Goal: Information Seeking & Learning: Understand process/instructions

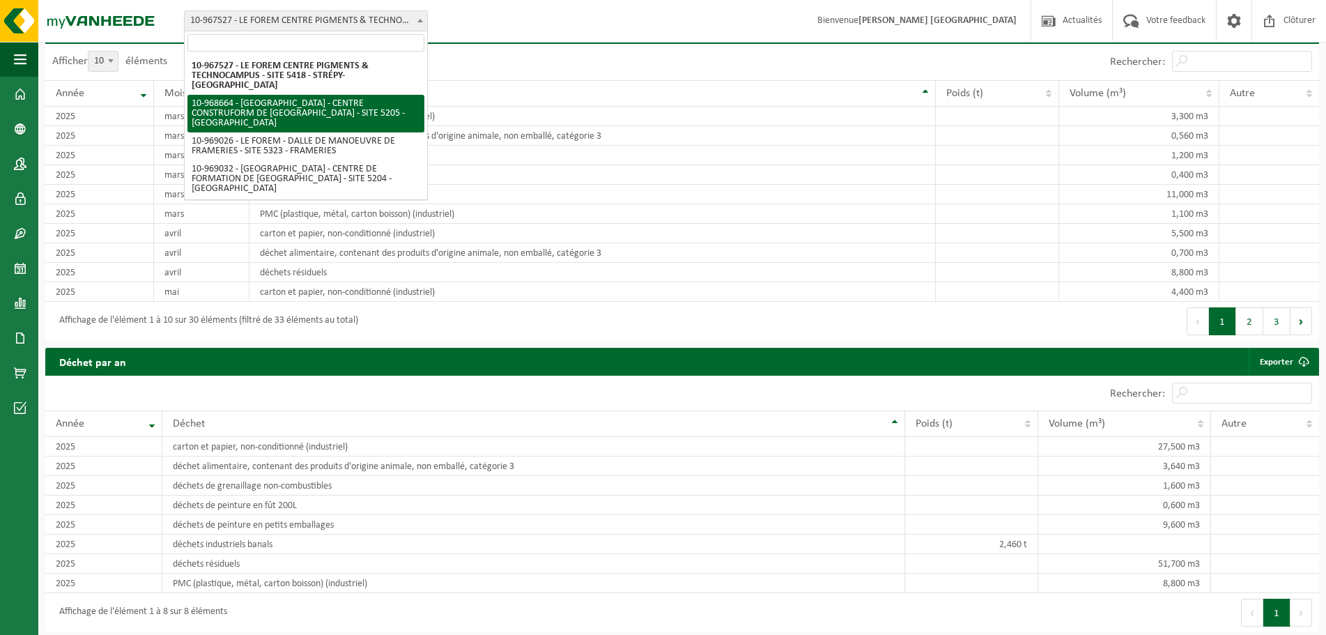
select select "154409"
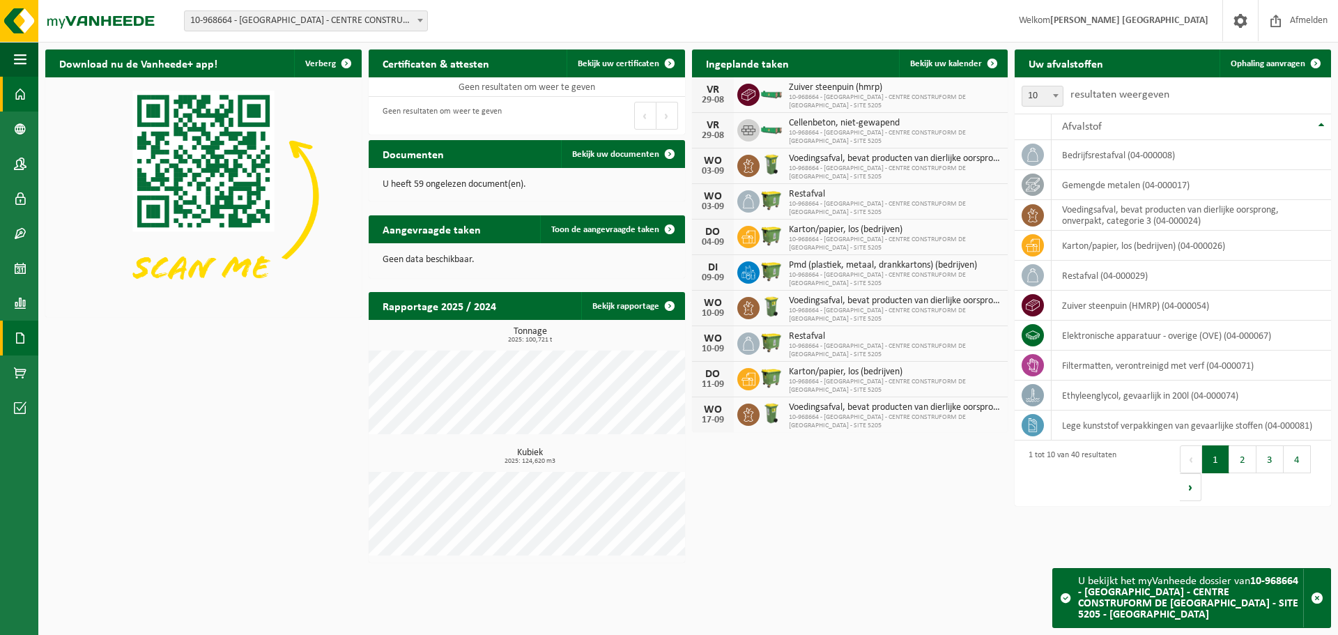
click at [20, 332] on span at bounding box center [20, 338] width 13 height 35
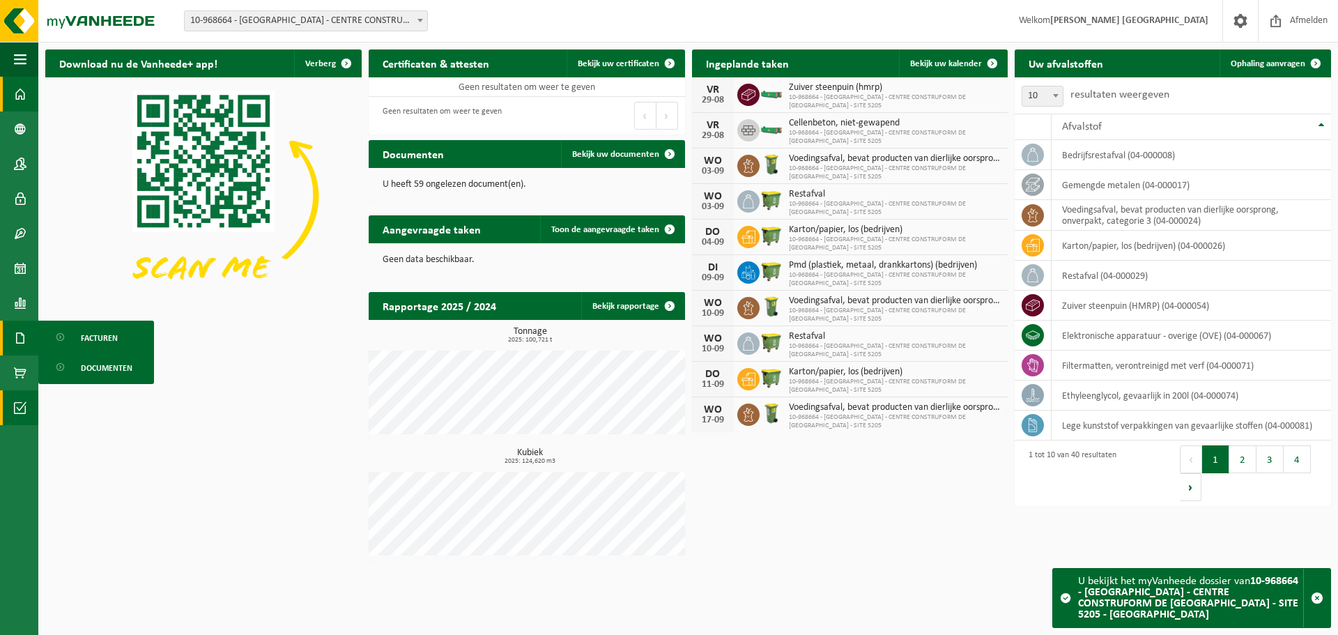
click at [17, 415] on span at bounding box center [20, 407] width 13 height 35
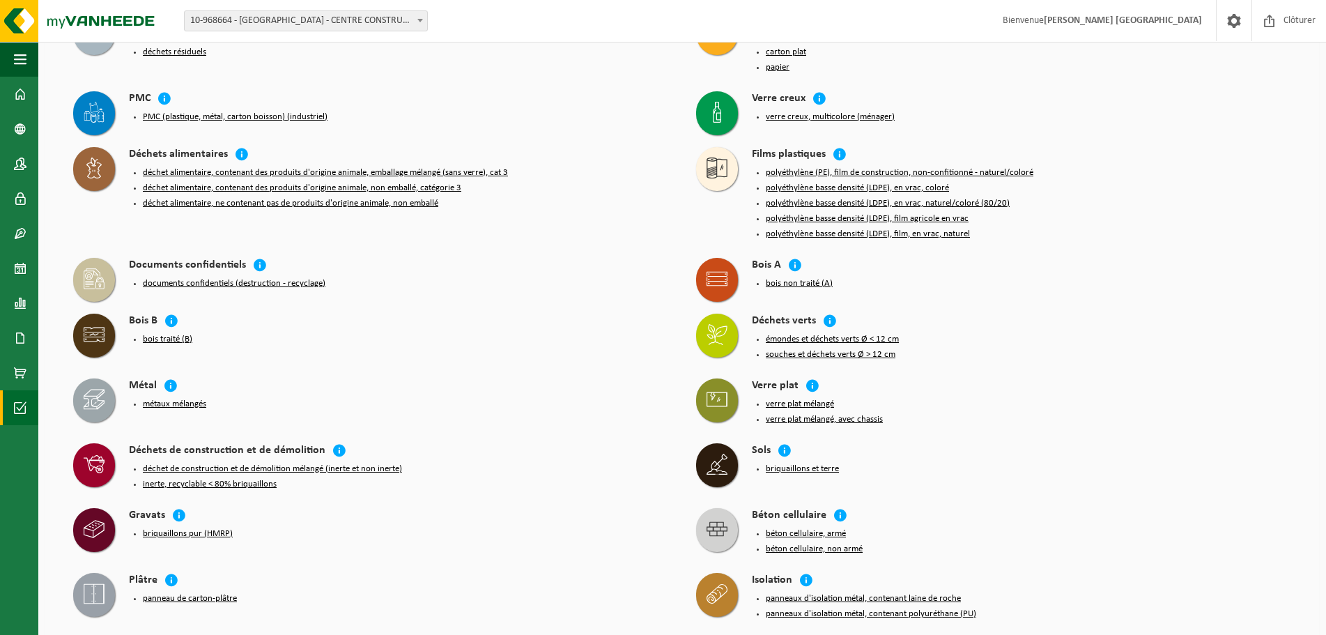
scroll to position [1045, 0]
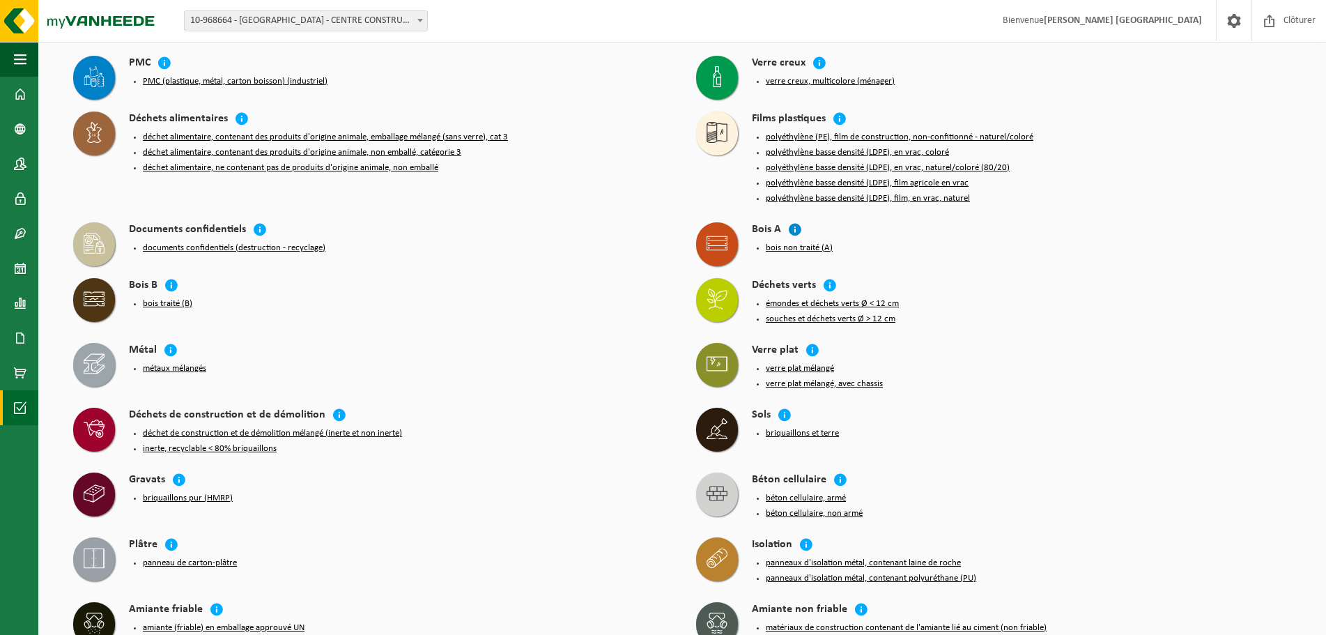
click at [797, 222] on icon at bounding box center [795, 229] width 14 height 14
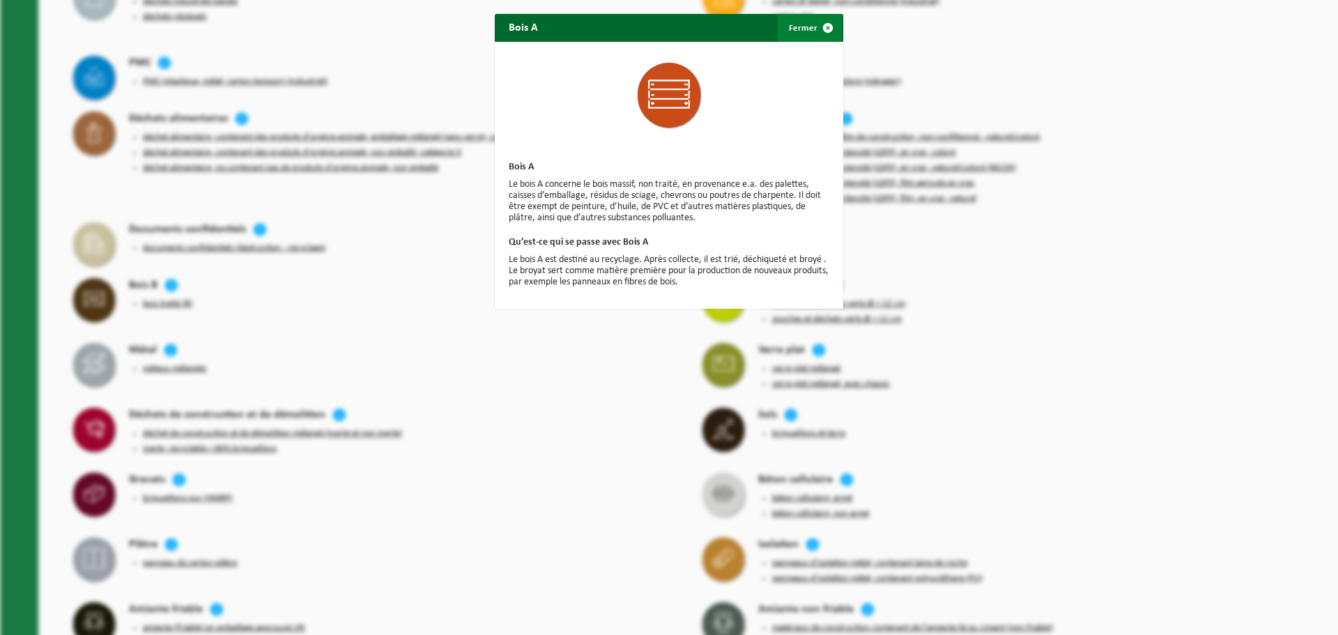
click at [818, 31] on span "button" at bounding box center [828, 28] width 28 height 28
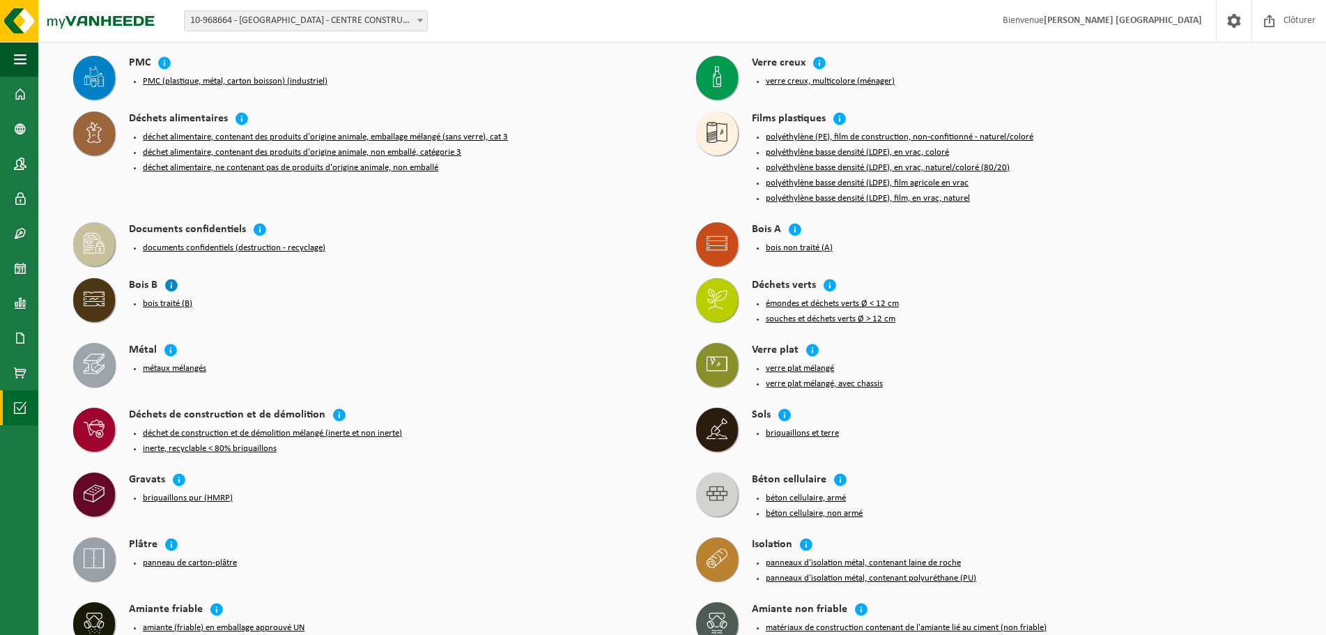
click at [176, 278] on icon at bounding box center [171, 285] width 14 height 14
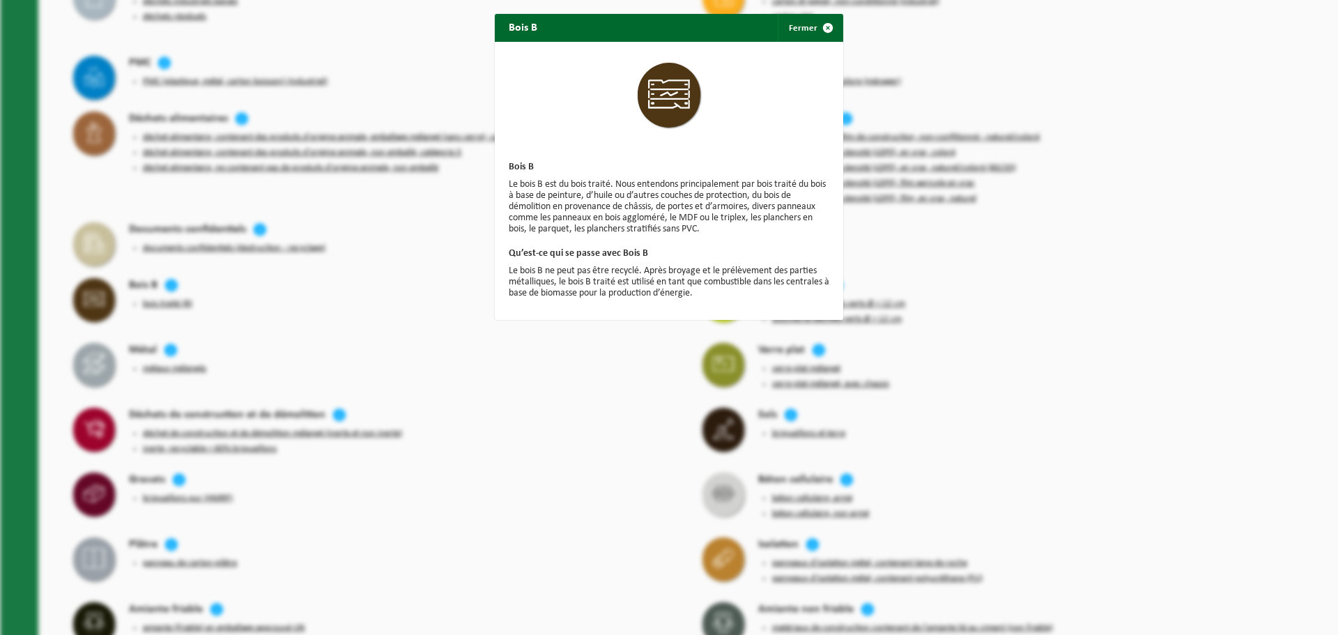
click at [408, 284] on div "Bois B Fermer Bois B Le bois B est du bois traité. Nous entendons principalemen…" at bounding box center [669, 317] width 1338 height 635
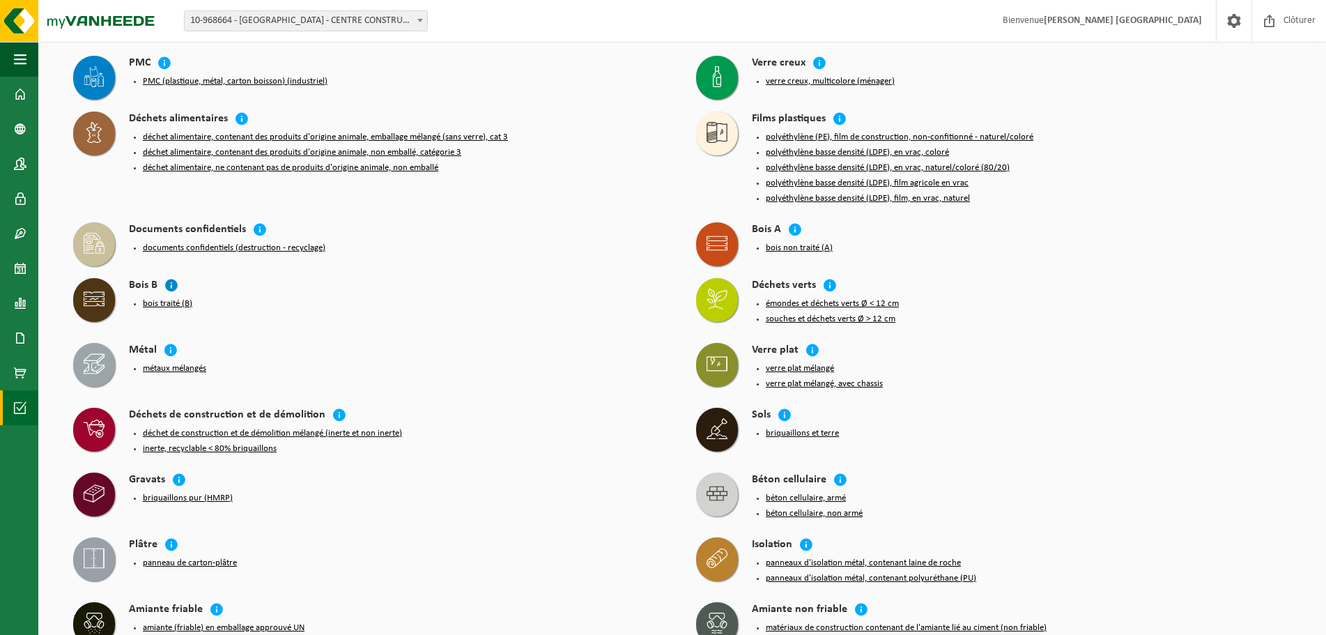
click at [176, 278] on icon at bounding box center [171, 285] width 14 height 14
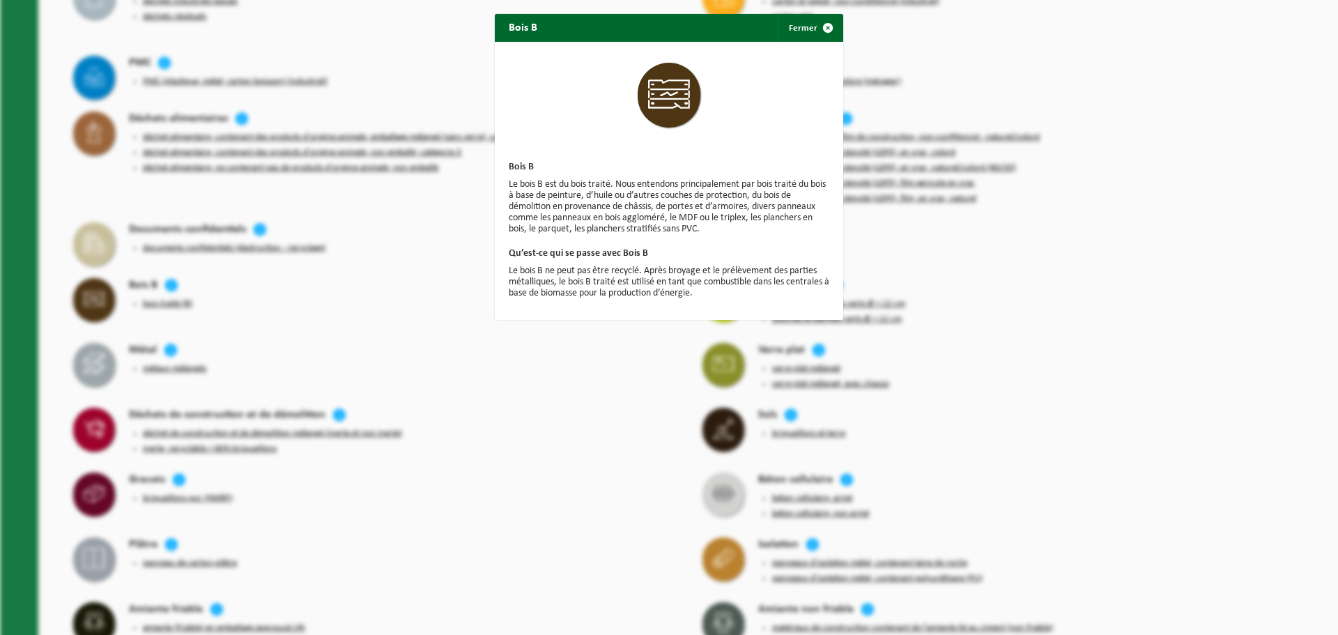
click at [301, 272] on div "Bois B Fermer Bois B Le bois B est du bois traité. Nous entendons principalemen…" at bounding box center [669, 317] width 1338 height 635
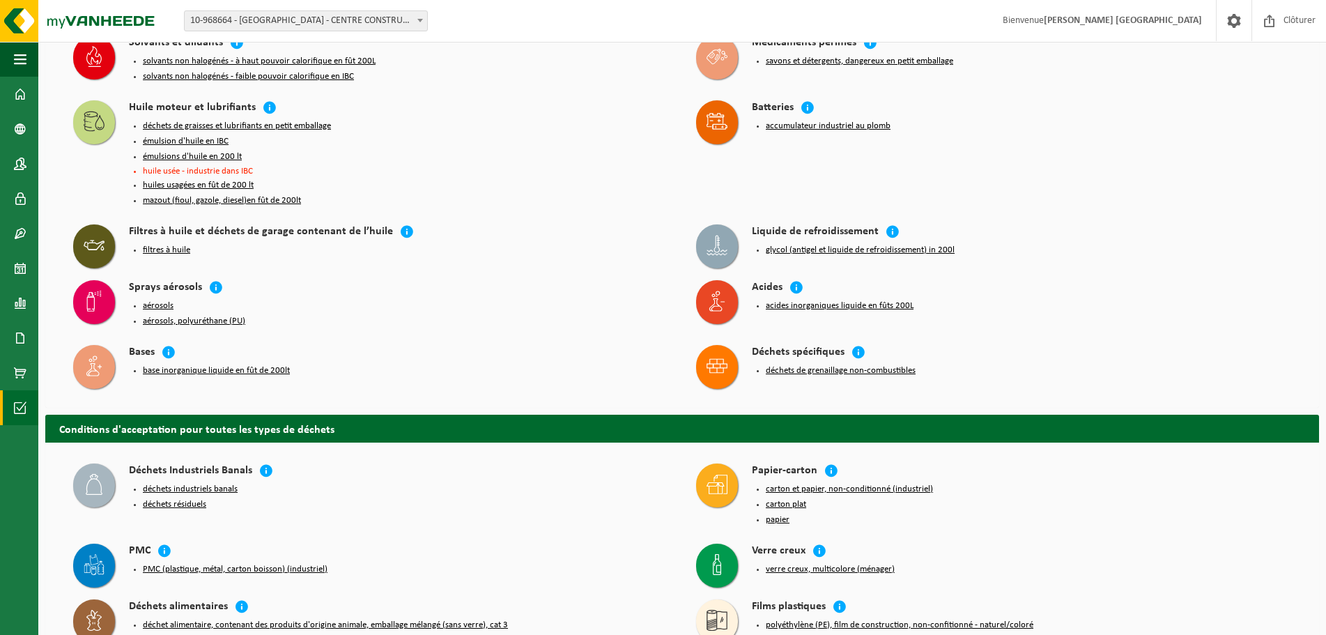
scroll to position [139, 0]
